Goal: Communication & Community: Answer question/provide support

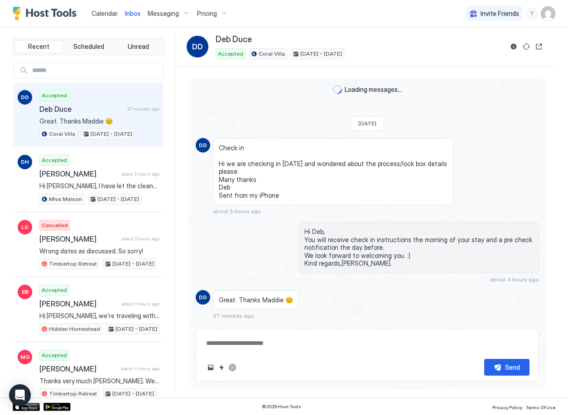
scroll to position [17, 0]
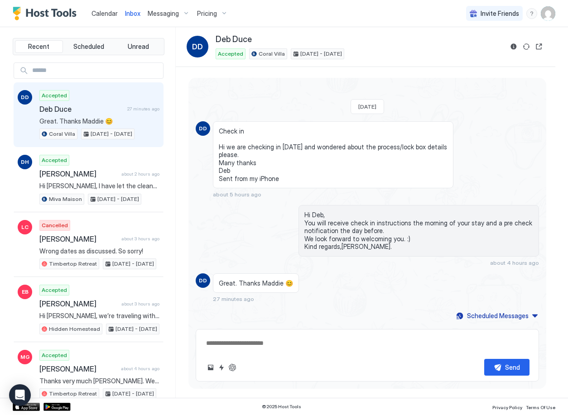
click at [103, 109] on span "Deb Duce" at bounding box center [81, 109] width 84 height 9
click at [252, 347] on textarea at bounding box center [367, 343] width 324 height 17
click at [230, 340] on textarea at bounding box center [367, 343] width 324 height 17
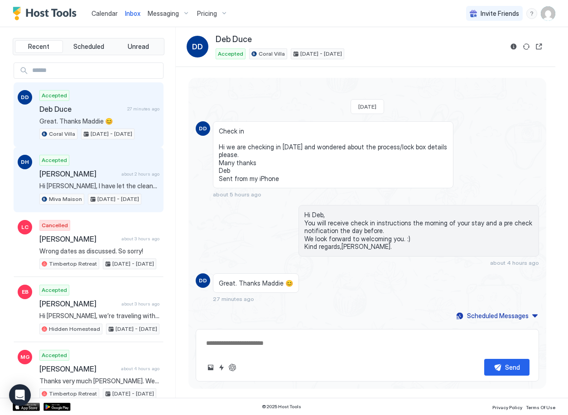
click at [106, 175] on span "[PERSON_NAME]" at bounding box center [78, 173] width 78 height 9
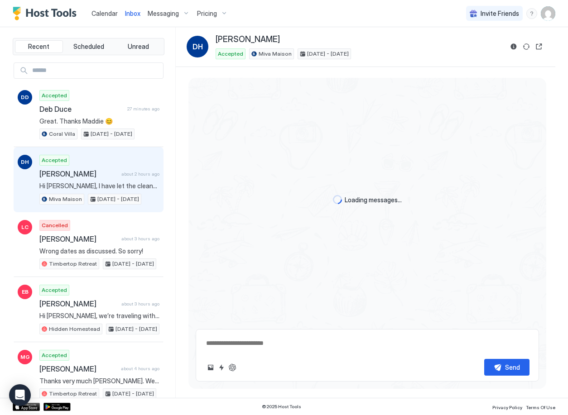
scroll to position [229, 0]
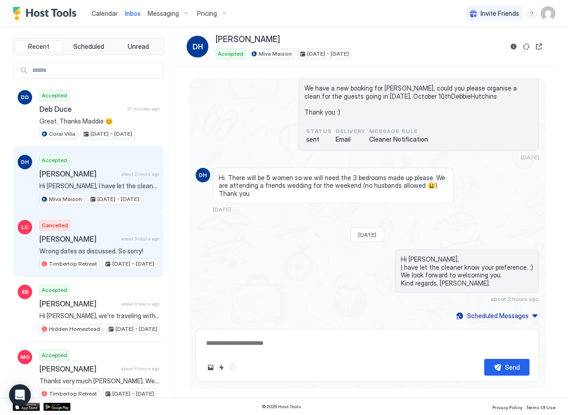
click at [112, 242] on span "[PERSON_NAME]" at bounding box center [78, 239] width 78 height 9
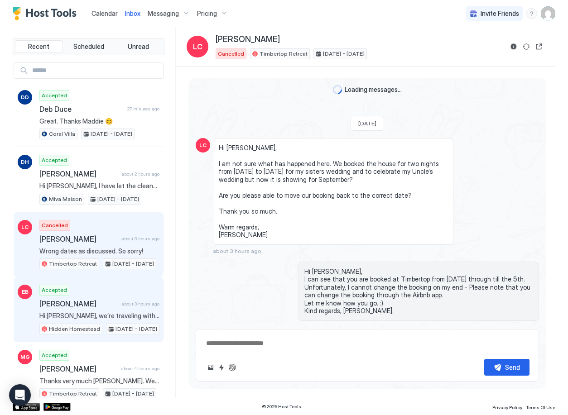
scroll to position [322, 0]
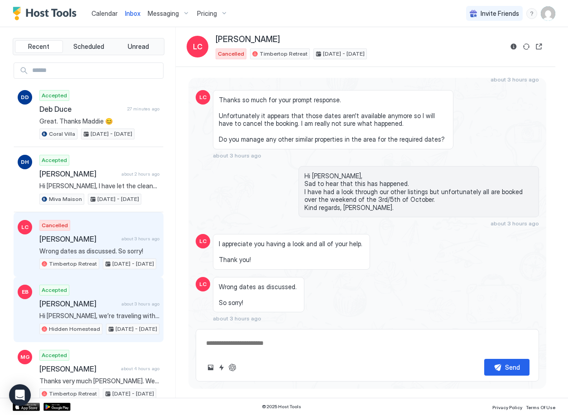
click at [115, 305] on div "Emma Bedsor about 3 hours ago" at bounding box center [99, 303] width 120 height 9
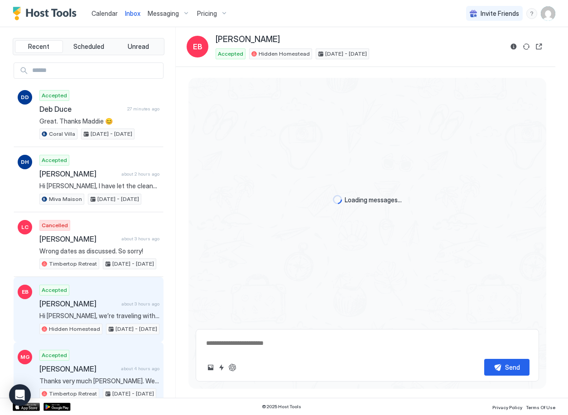
scroll to position [501, 0]
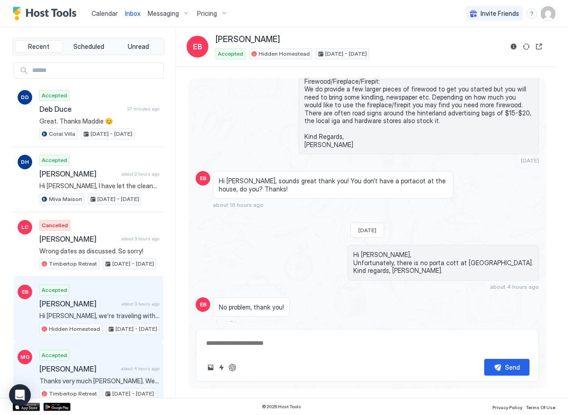
click at [112, 366] on span "[PERSON_NAME]" at bounding box center [78, 369] width 78 height 9
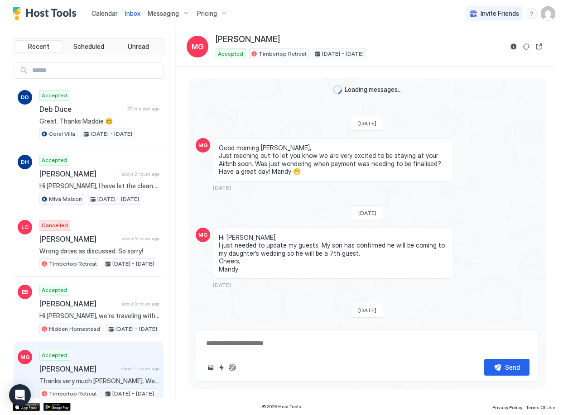
type textarea "*"
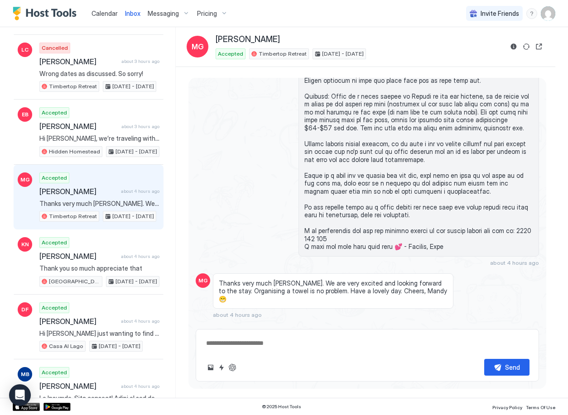
scroll to position [178, 0]
click at [106, 15] on span "Calendar" at bounding box center [104, 14] width 26 height 8
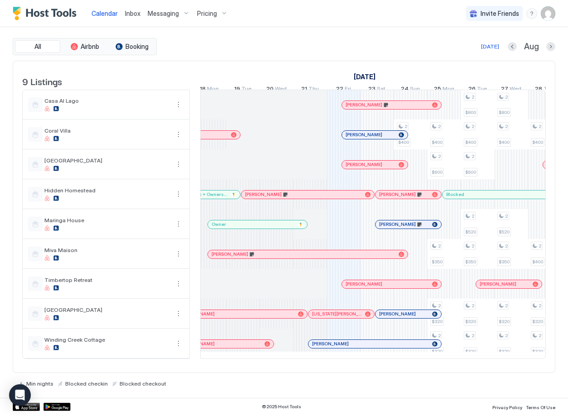
click at [127, 14] on span "Inbox" at bounding box center [132, 14] width 15 height 8
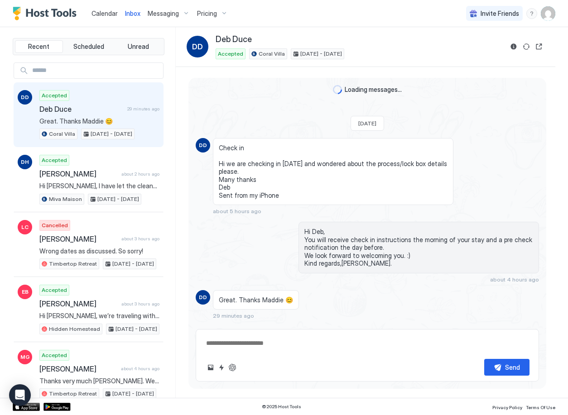
scroll to position [144, 0]
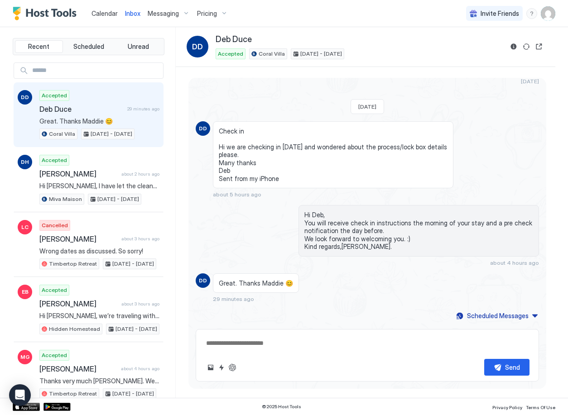
click at [110, 14] on span "Calendar" at bounding box center [104, 14] width 26 height 8
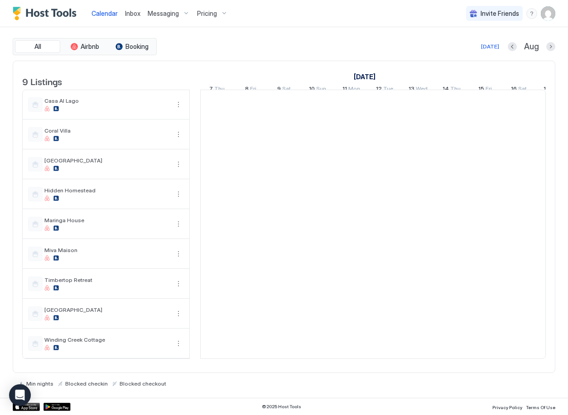
scroll to position [0, 503]
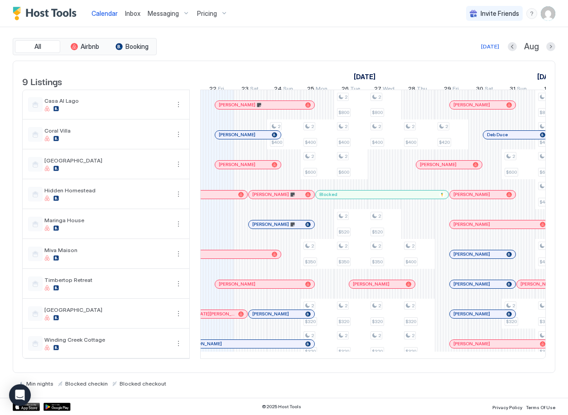
click at [134, 14] on span "Inbox" at bounding box center [132, 14] width 15 height 8
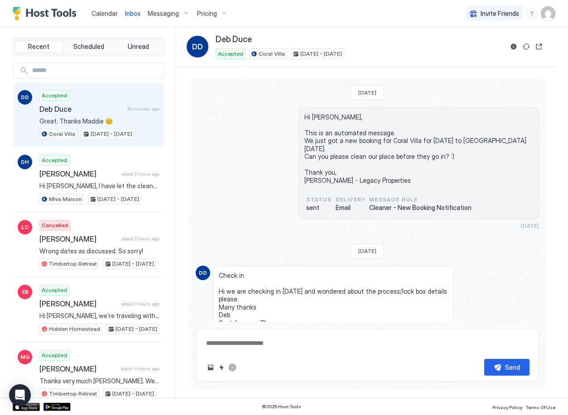
scroll to position [144, 0]
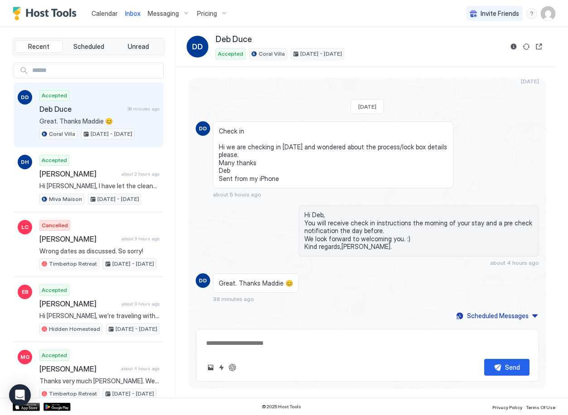
click at [57, 12] on img "Host Tools Logo" at bounding box center [47, 14] width 68 height 14
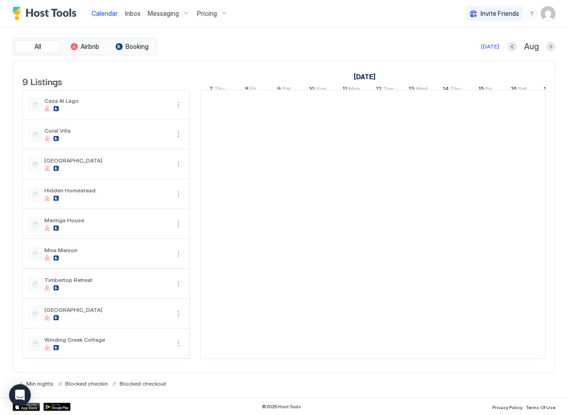
scroll to position [0, 503]
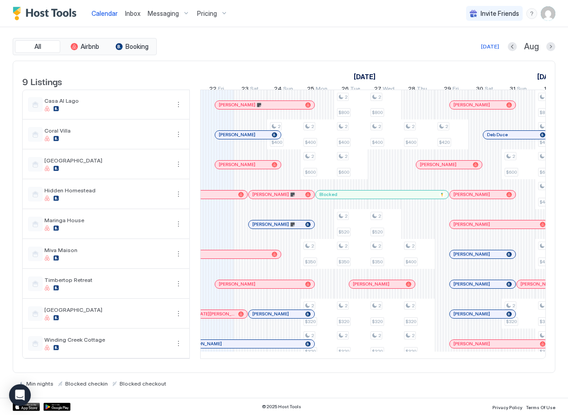
click at [130, 14] on span "Inbox" at bounding box center [132, 14] width 15 height 8
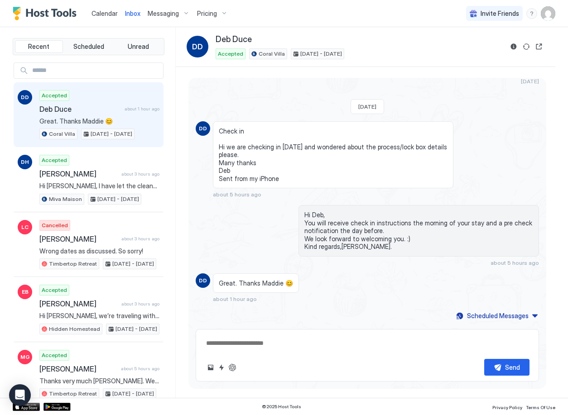
scroll to position [140, 0]
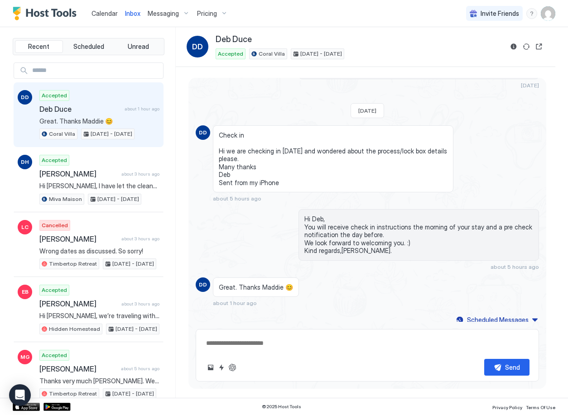
click at [328, 341] on textarea at bounding box center [367, 343] width 324 height 17
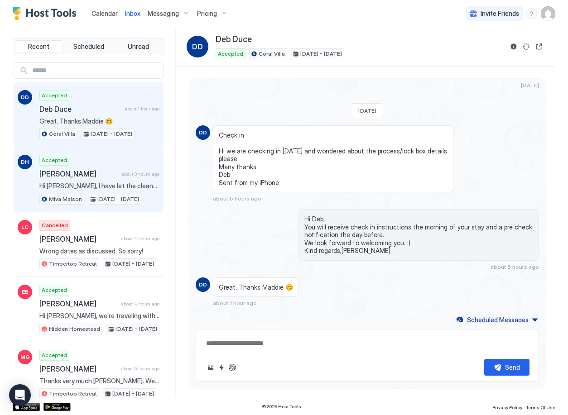
click at [101, 178] on div "Accepted Debbie Hutchins about 3 hours ago Hi Debbie, I have let the cleaner kn…" at bounding box center [99, 180] width 120 height 50
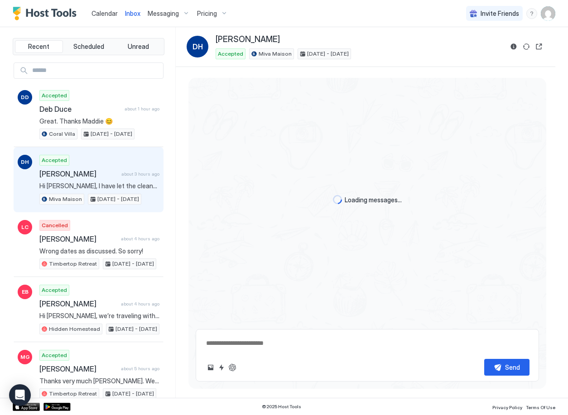
scroll to position [229, 0]
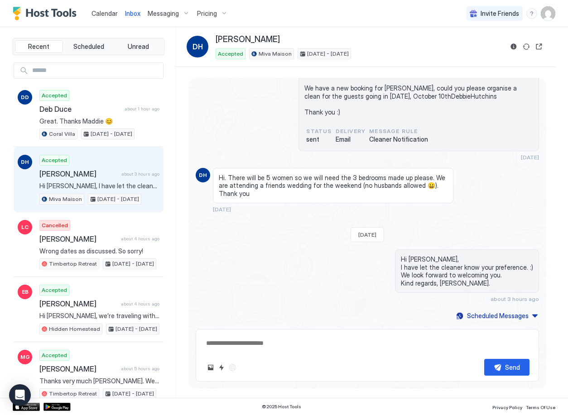
click at [104, 12] on span "Calendar" at bounding box center [104, 14] width 26 height 8
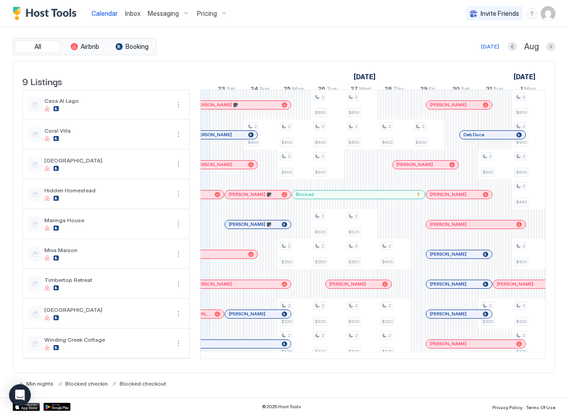
scroll to position [0, 499]
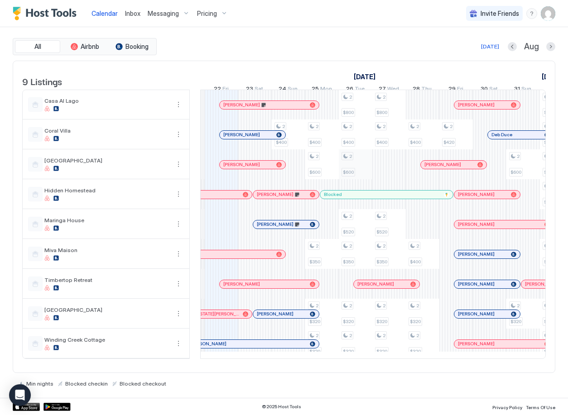
click at [356, 170] on div "2 $400 2 $400 2 $600 2 $350 2 $320 2 $320 2 $800 2 $400 2 $600 2 $520 2 $350 2 …" at bounding box center [540, 224] width 1676 height 269
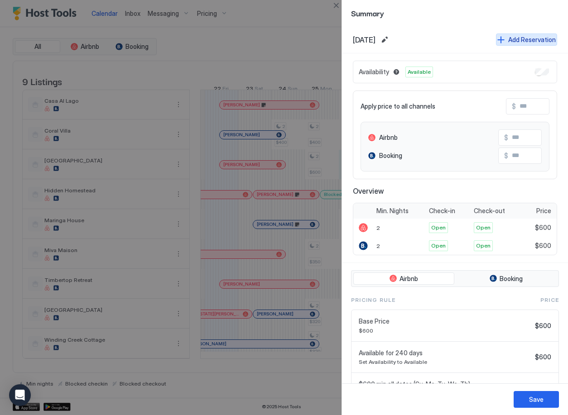
click at [508, 40] on div "Add Reservation" at bounding box center [532, 40] width 48 height 10
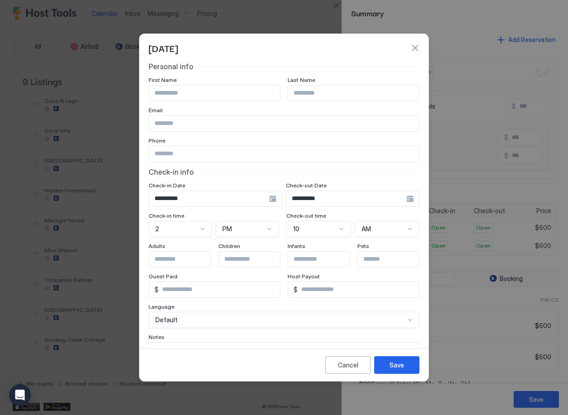
click at [211, 93] on input "Input Field" at bounding box center [214, 93] width 131 height 15
type input "**********"
click at [397, 368] on div "Save" at bounding box center [396, 365] width 14 height 10
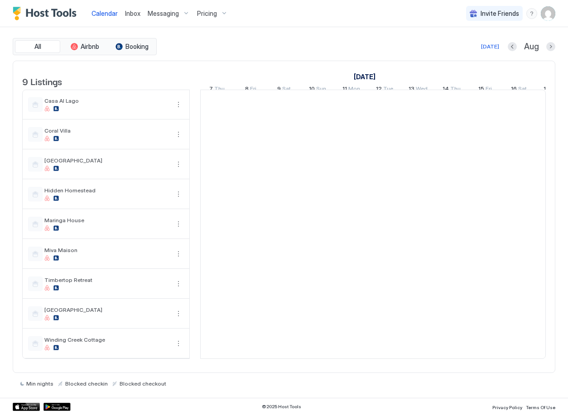
scroll to position [0, 503]
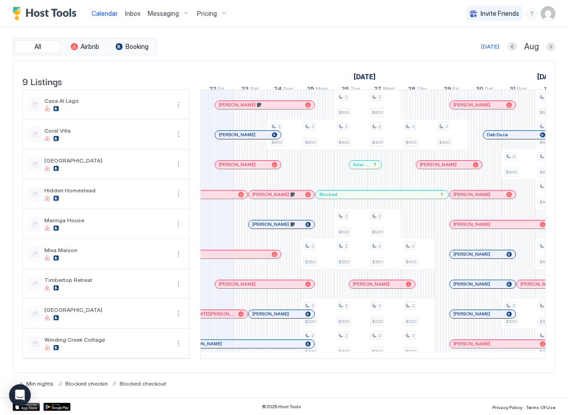
click at [125, 11] on span "Inbox" at bounding box center [132, 14] width 15 height 8
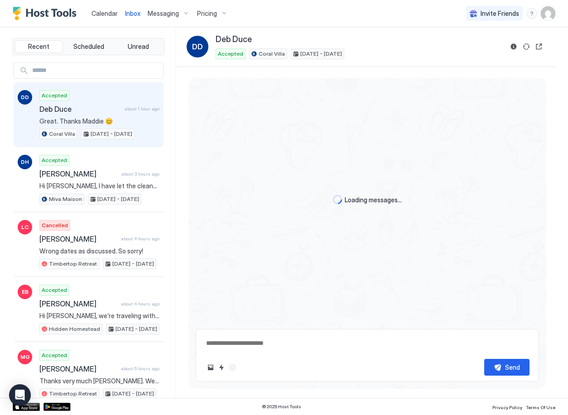
scroll to position [17, 0]
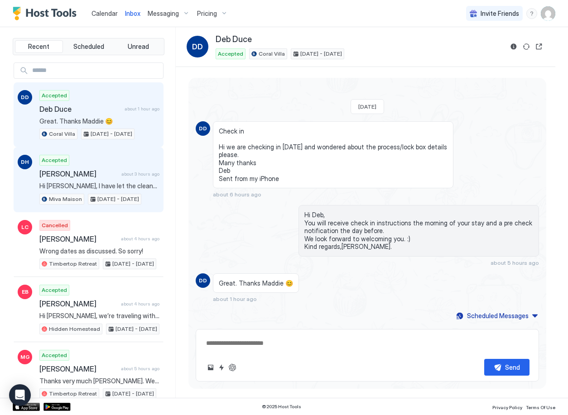
click at [109, 177] on span "[PERSON_NAME]" at bounding box center [78, 173] width 78 height 9
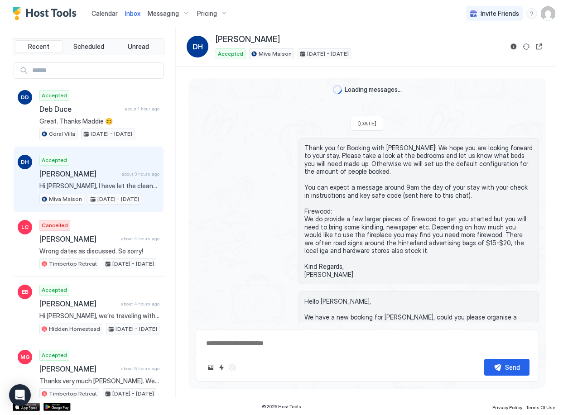
scroll to position [229, 0]
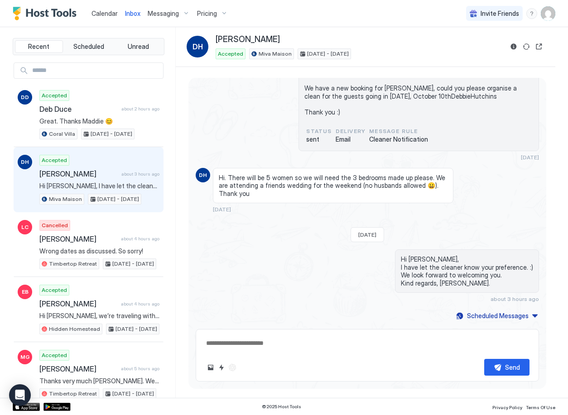
type textarea "*"
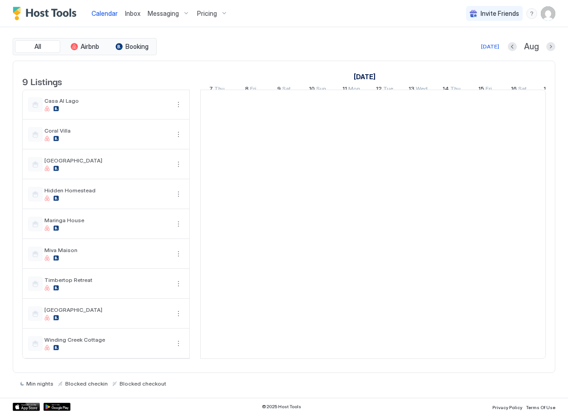
scroll to position [0, 503]
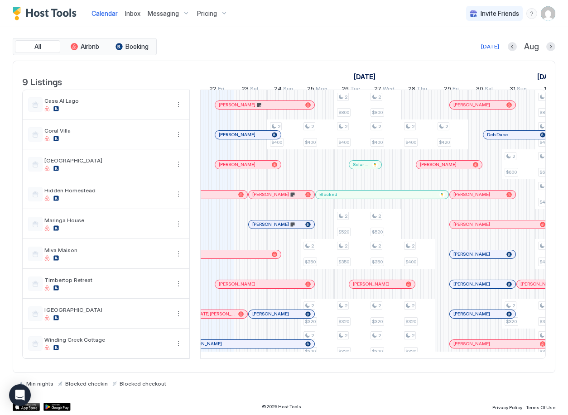
click at [131, 16] on span "Inbox" at bounding box center [132, 14] width 15 height 8
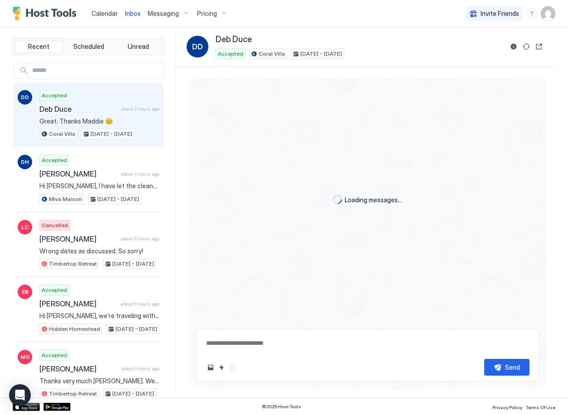
type textarea "*"
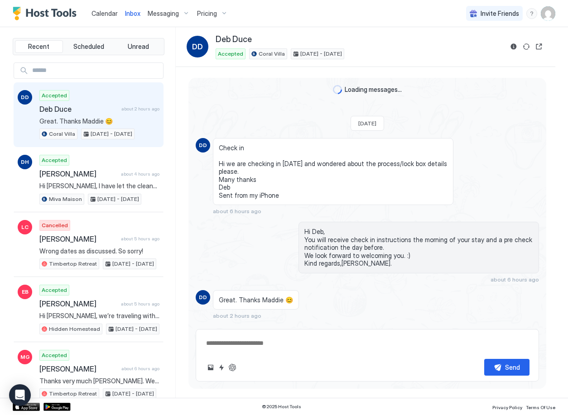
scroll to position [17, 0]
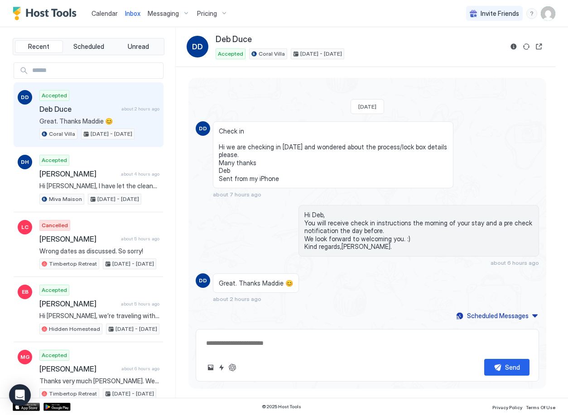
type textarea "*"
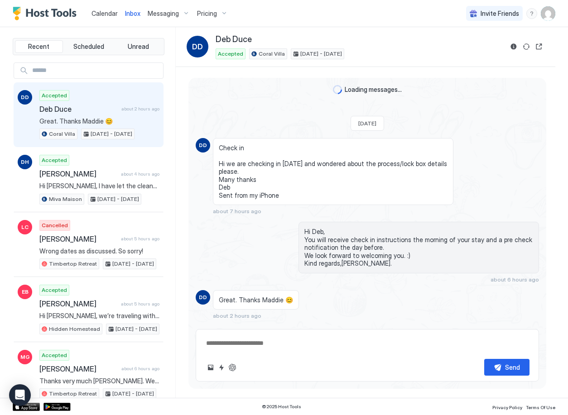
scroll to position [17, 0]
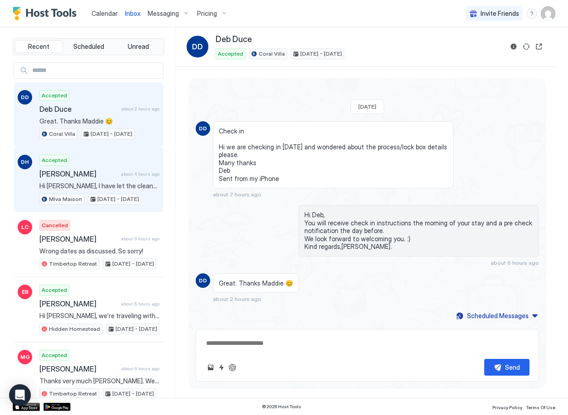
click at [93, 168] on div "Accepted [PERSON_NAME] about 4 hours ago Hi [PERSON_NAME], I have let the clean…" at bounding box center [99, 180] width 120 height 50
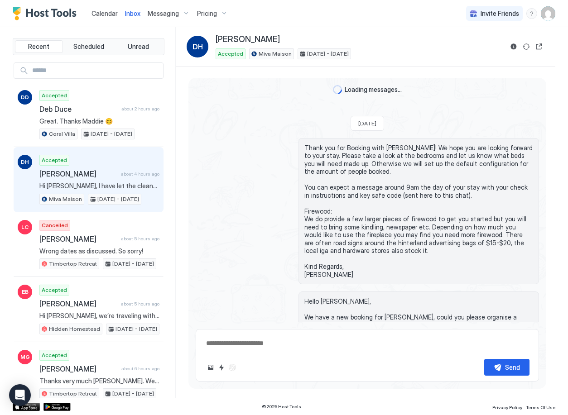
scroll to position [229, 0]
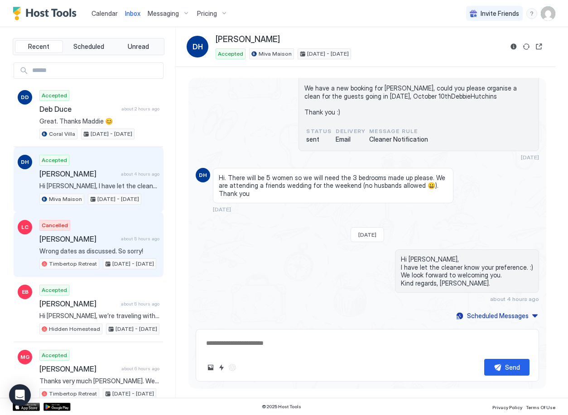
click at [125, 242] on div "[PERSON_NAME] about 5 hours ago" at bounding box center [99, 239] width 120 height 9
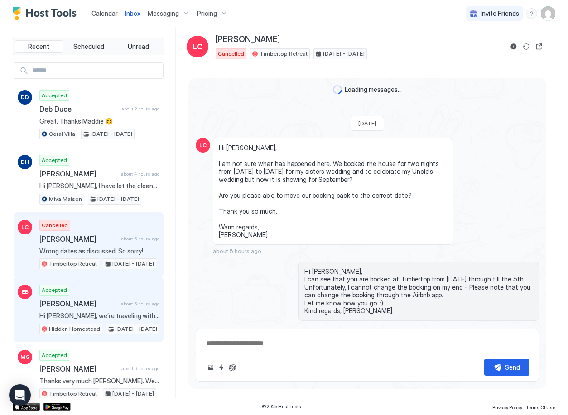
scroll to position [322, 0]
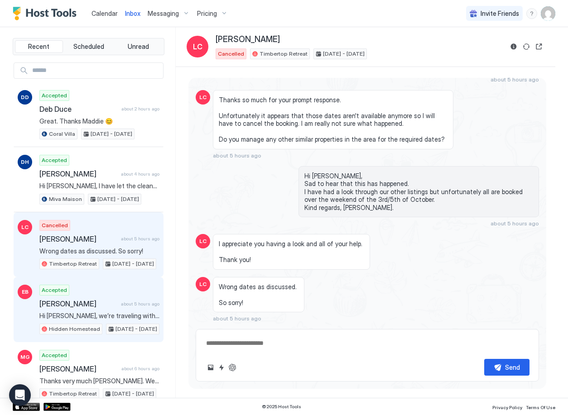
click at [110, 311] on div "Accepted [PERSON_NAME] about 5 hours ago Hi [PERSON_NAME], we’re traveling with…" at bounding box center [99, 310] width 120 height 50
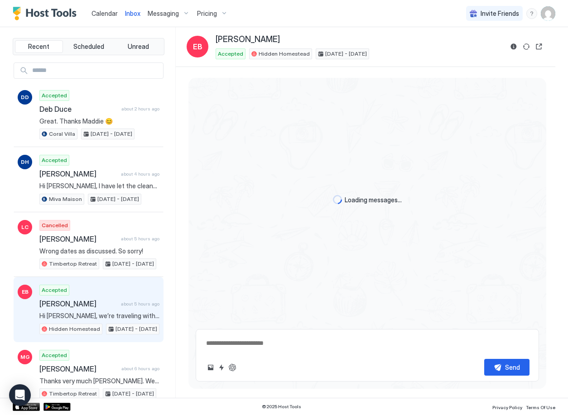
scroll to position [501, 0]
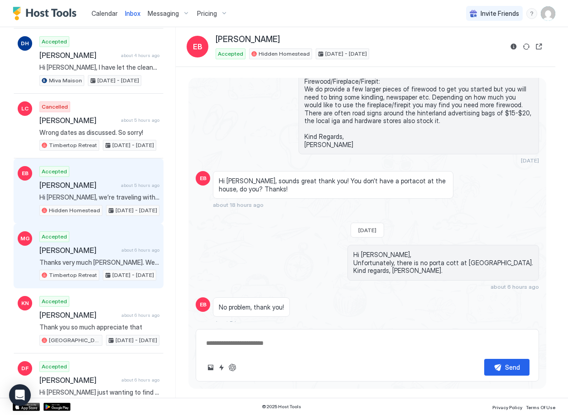
click at [114, 255] on div "Accepted [PERSON_NAME] about 6 hours ago Thanks very much [PERSON_NAME]. We are…" at bounding box center [99, 256] width 120 height 50
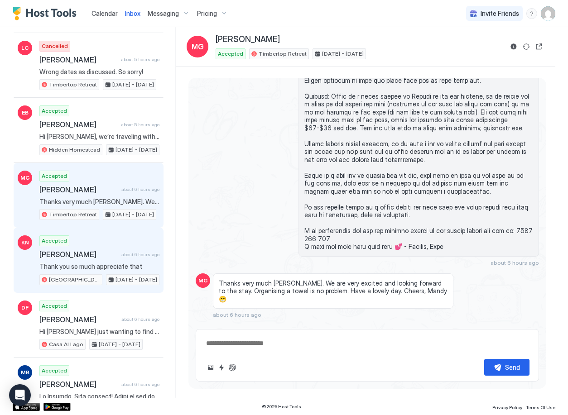
scroll to position [180, 0]
click at [101, 255] on span "[PERSON_NAME]" at bounding box center [78, 254] width 78 height 9
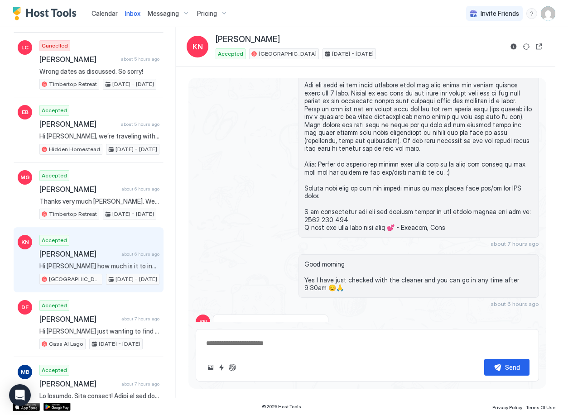
scroll to position [1489, 0]
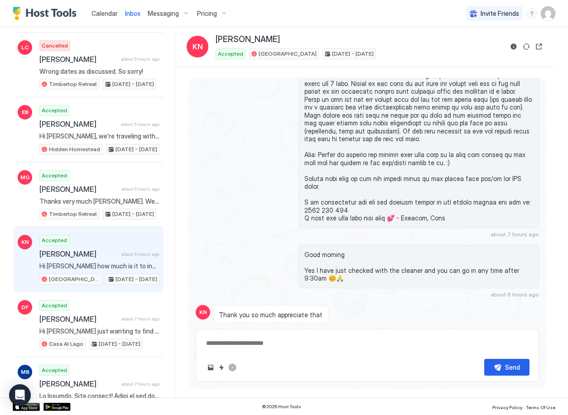
click at [37, 13] on img "Host Tools Logo" at bounding box center [47, 14] width 68 height 14
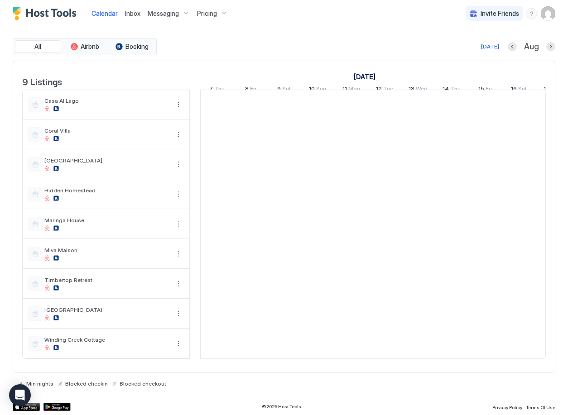
scroll to position [0, 503]
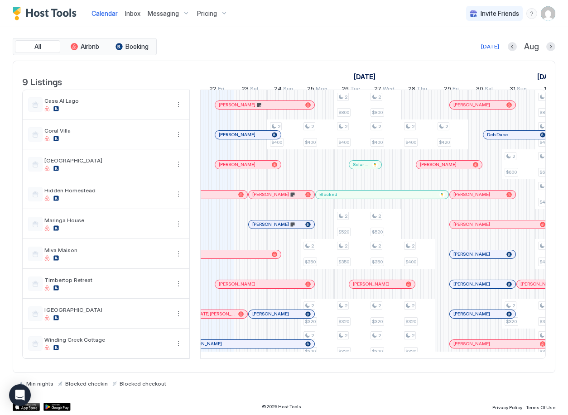
click at [132, 13] on span "Inbox" at bounding box center [132, 14] width 15 height 8
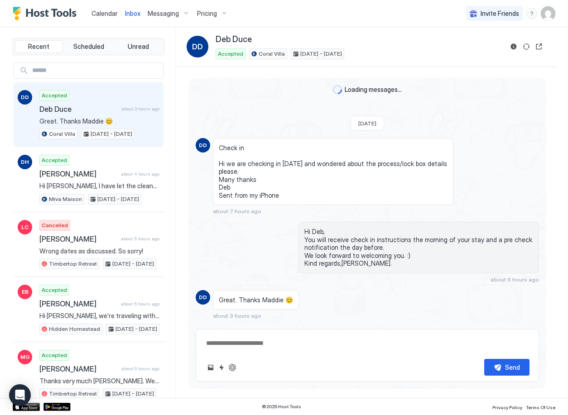
scroll to position [17, 0]
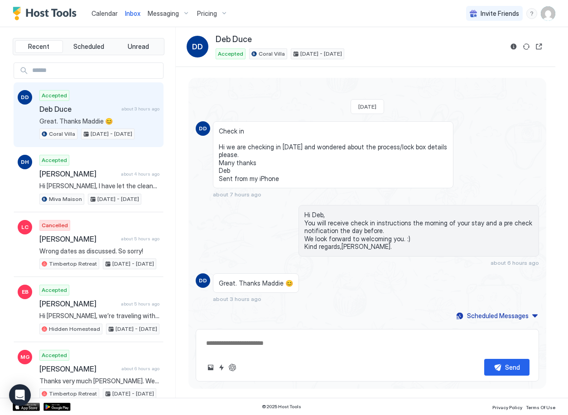
type textarea "*"
